Goal: Task Accomplishment & Management: Manage account settings

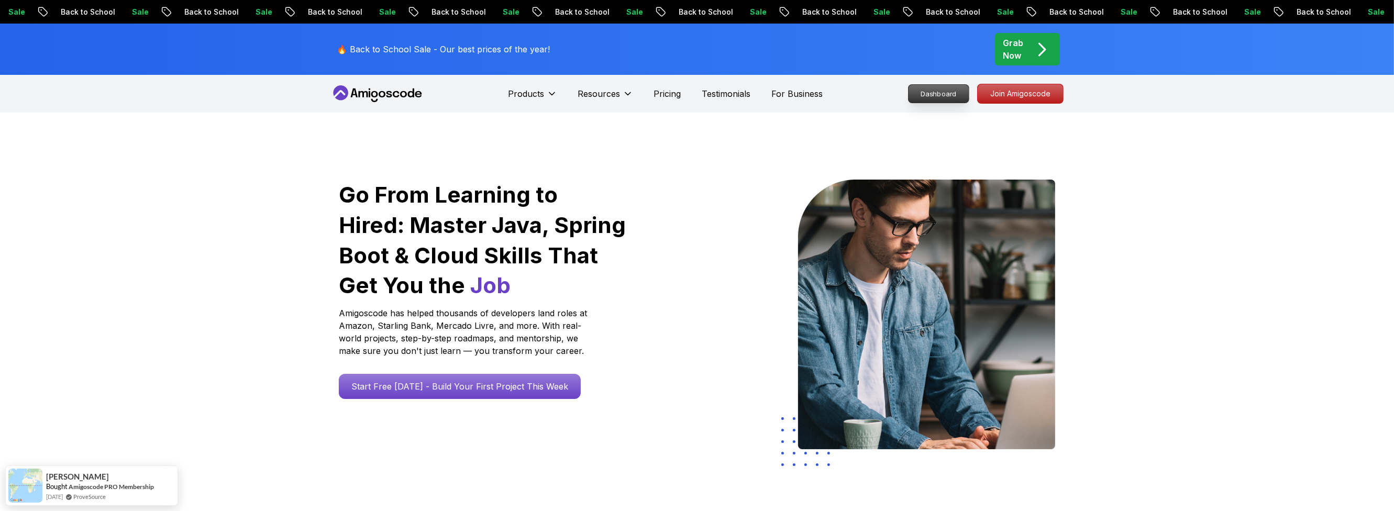
click at [931, 97] on p "Dashboard" at bounding box center [938, 94] width 60 height 18
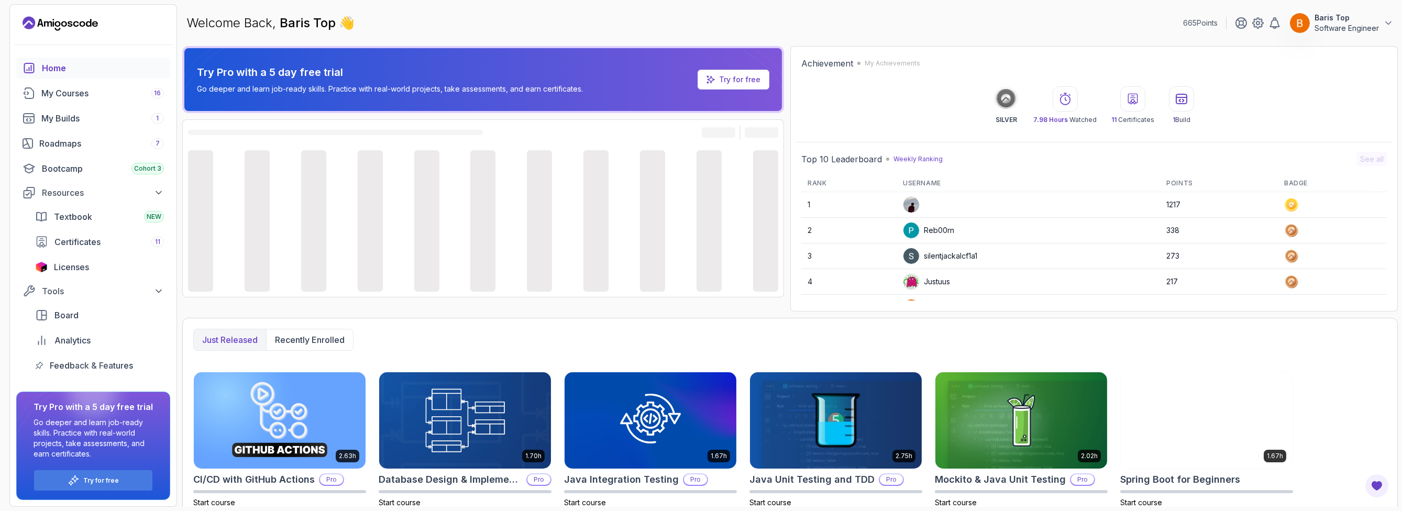
scroll to position [63, 0]
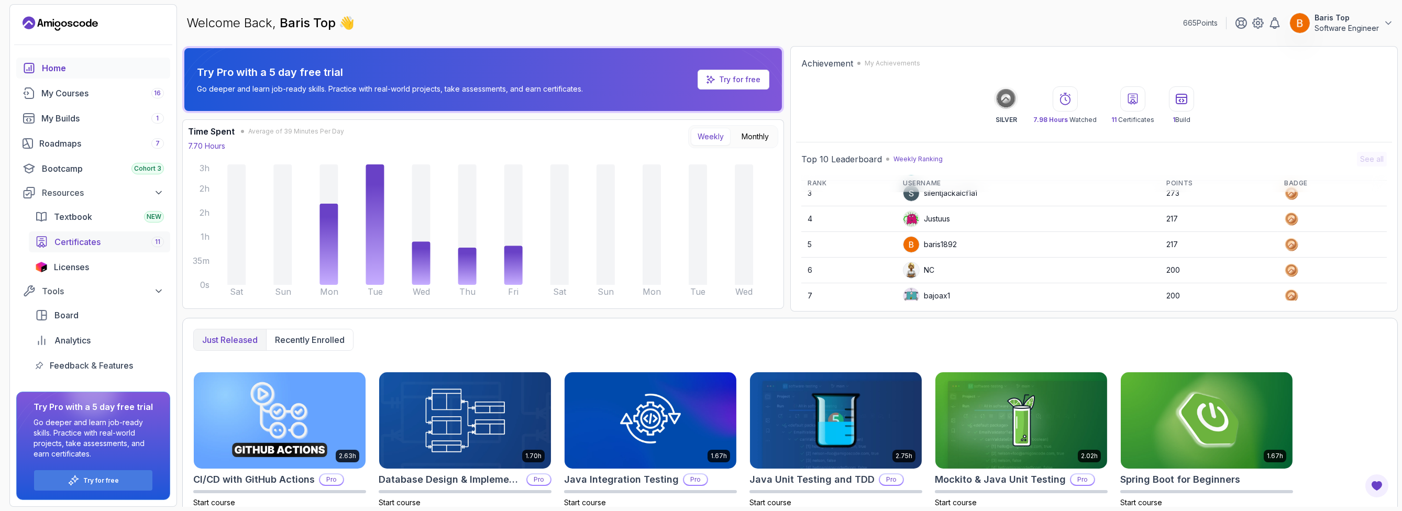
click at [104, 244] on div "Certificates 11" at bounding box center [108, 242] width 109 height 13
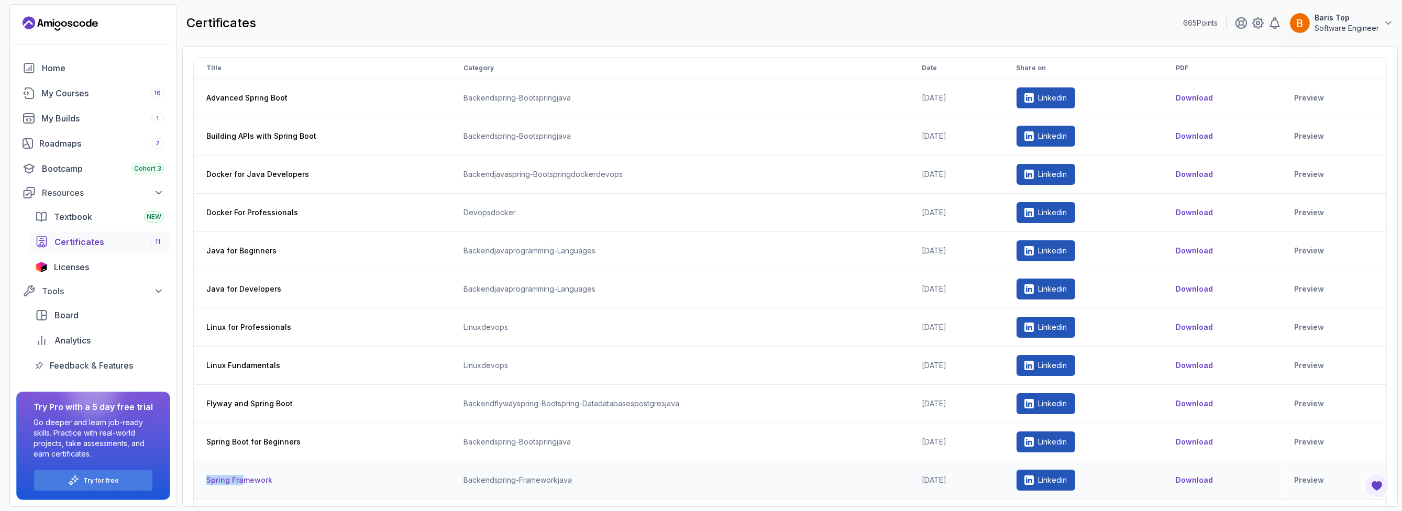
click at [1067, 478] on p "Linkedin" at bounding box center [1052, 480] width 29 height 10
click at [359, 177] on th "Docker for Java Developers" at bounding box center [322, 175] width 257 height 38
click at [261, 210] on th "Docker For Professionals" at bounding box center [322, 213] width 257 height 38
drag, startPoint x: 299, startPoint y: 212, endPoint x: 204, endPoint y: 215, distance: 94.8
click at [204, 215] on th "Docker For Professionals" at bounding box center [322, 213] width 257 height 38
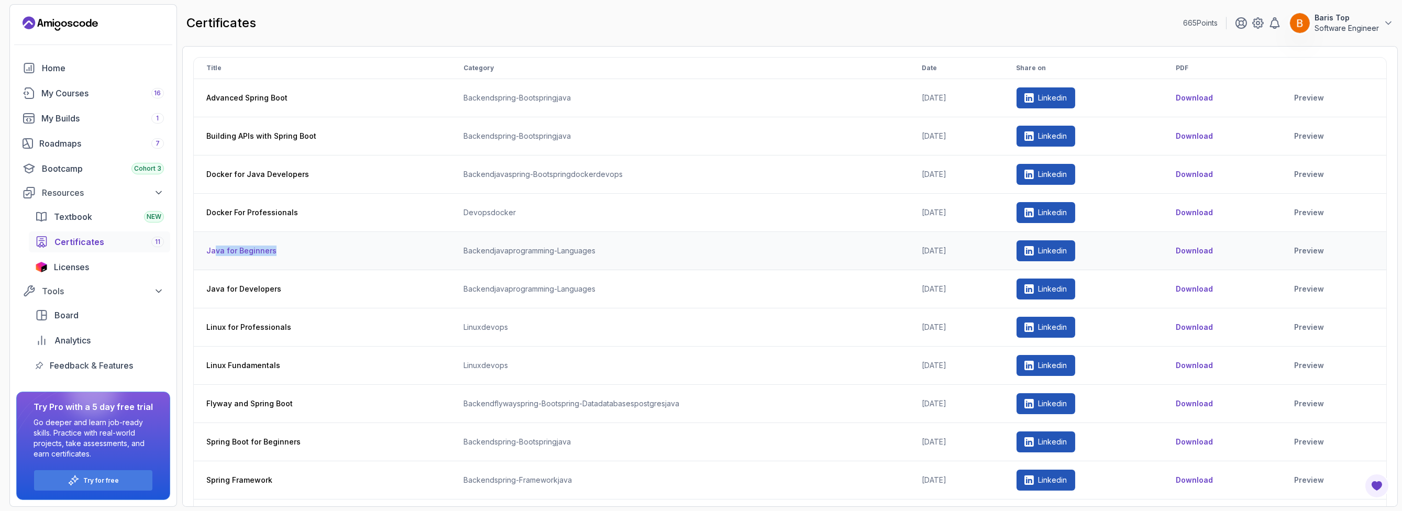
drag, startPoint x: 283, startPoint y: 247, endPoint x: 215, endPoint y: 246, distance: 68.1
click at [215, 246] on th "Java for Beginners" at bounding box center [322, 251] width 257 height 38
click at [273, 328] on th "Linux for Professionals" at bounding box center [322, 327] width 257 height 38
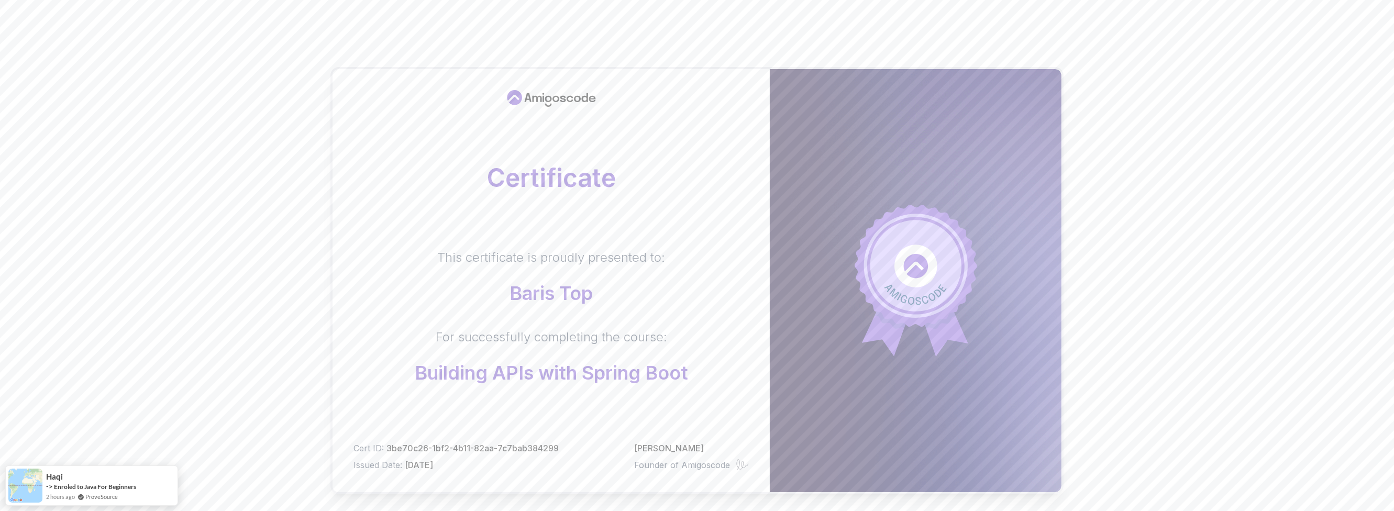
click at [852, 169] on body "Certificate This certificate is proudly presented to: Baris Top For successfull…" at bounding box center [697, 331] width 1394 height 663
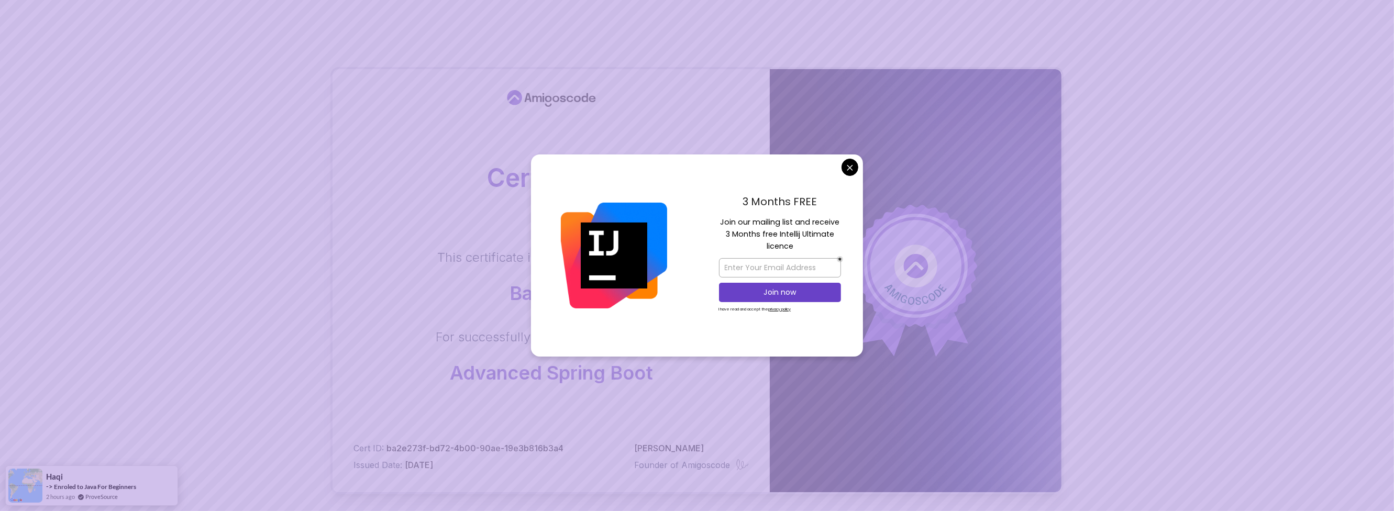
click at [848, 166] on body "Certificate This certificate is proudly presented to: Baris Top For successfull…" at bounding box center [697, 331] width 1394 height 663
click at [847, 169] on body "Certificate This certificate is proudly presented to: Baris Top For successfull…" at bounding box center [697, 331] width 1394 height 663
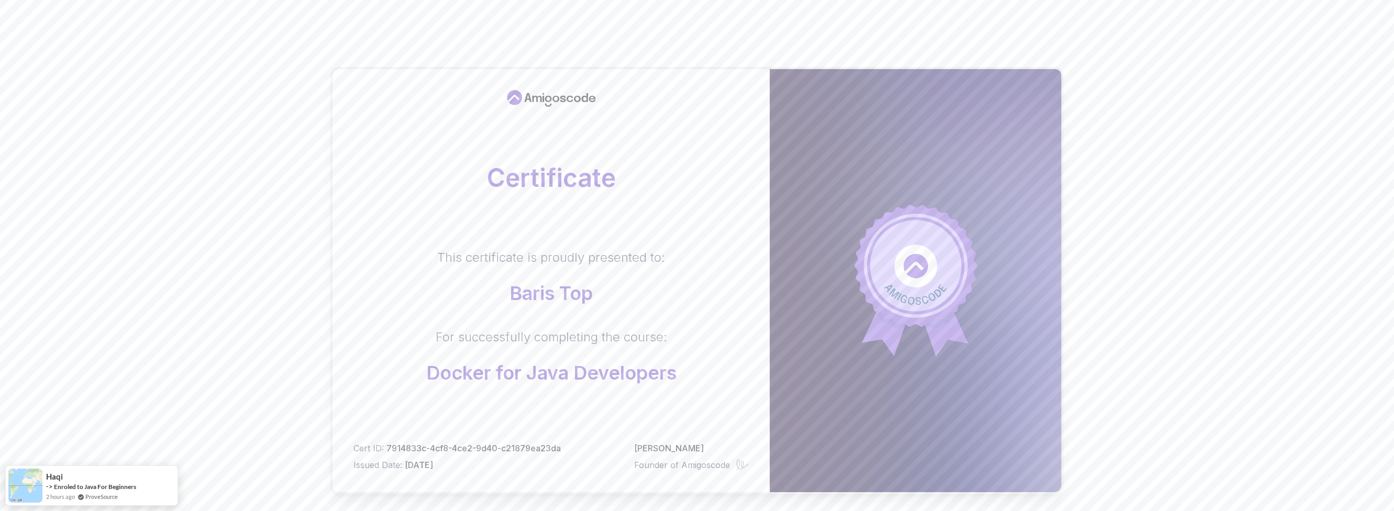
click at [850, 170] on body "Certificate This certificate is proudly presented to: Baris Top For successfull…" at bounding box center [697, 331] width 1394 height 663
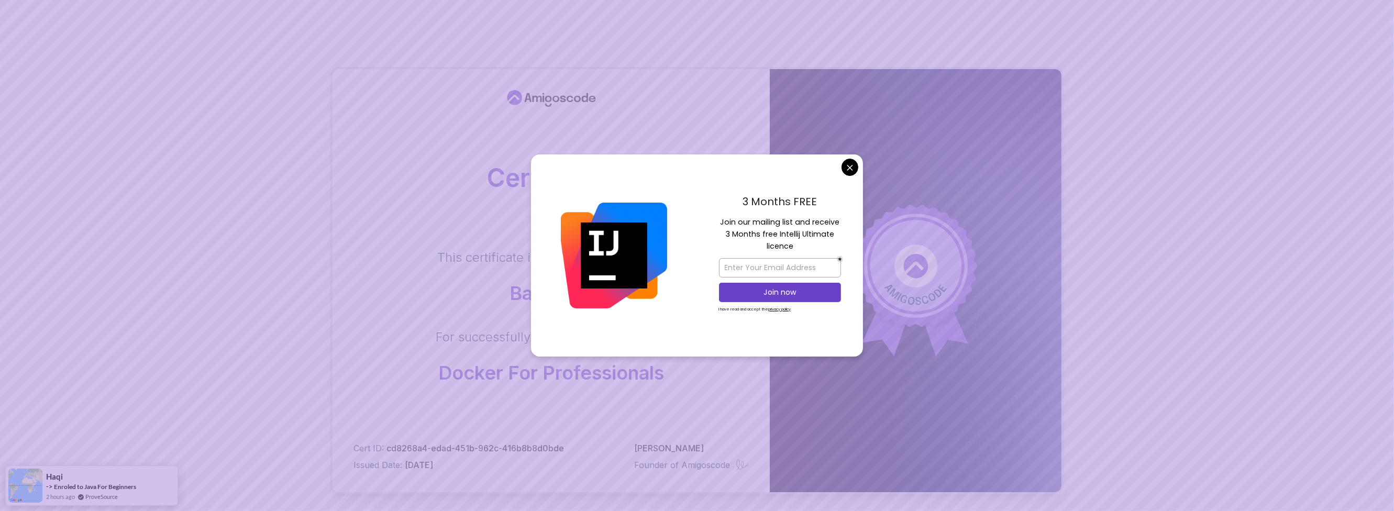
click at [856, 169] on body "Certificate This certificate is proudly presented to: Baris Top For successfull…" at bounding box center [697, 331] width 1394 height 663
